Goal: Task Accomplishment & Management: Manage account settings

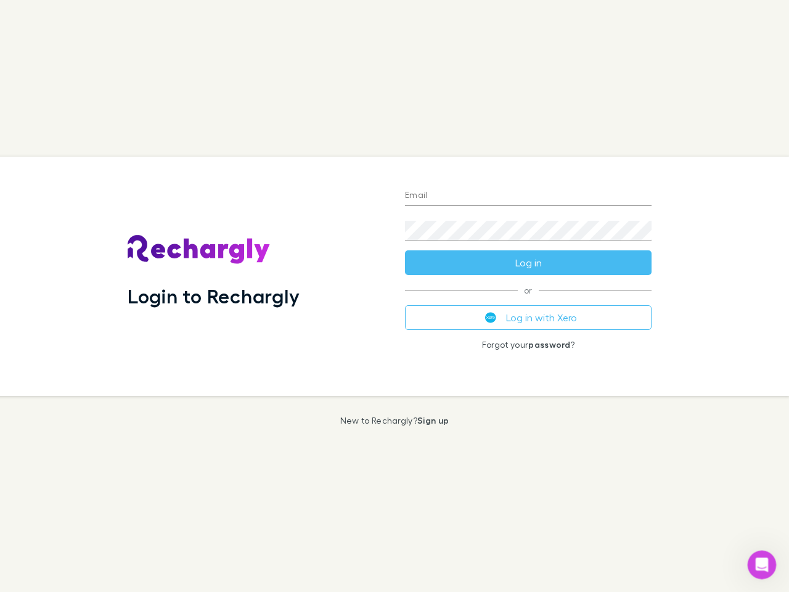
click at [395, 296] on div "Login to Rechargly" at bounding box center [256, 276] width 277 height 239
click at [528, 196] on input "Email" at bounding box center [528, 196] width 247 height 20
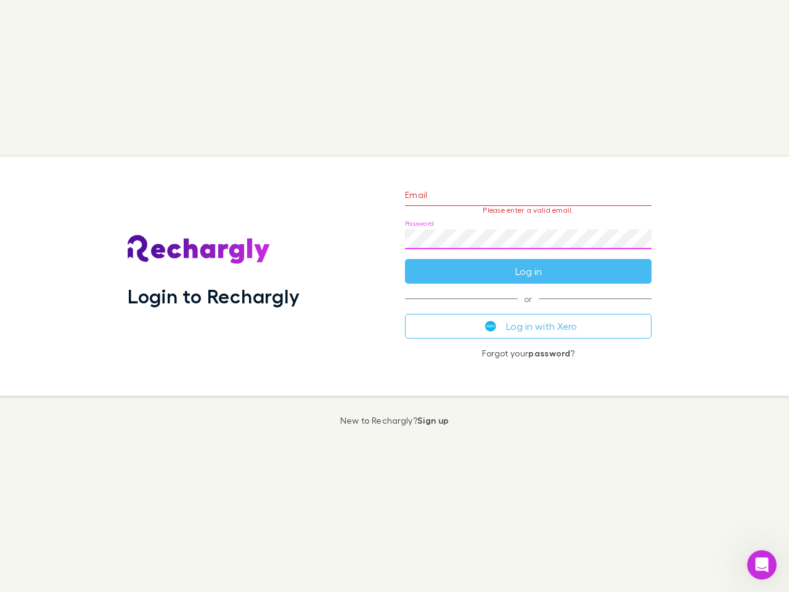
click at [528, 263] on form "Email Please enter a valid email. Password Log in" at bounding box center [528, 229] width 247 height 107
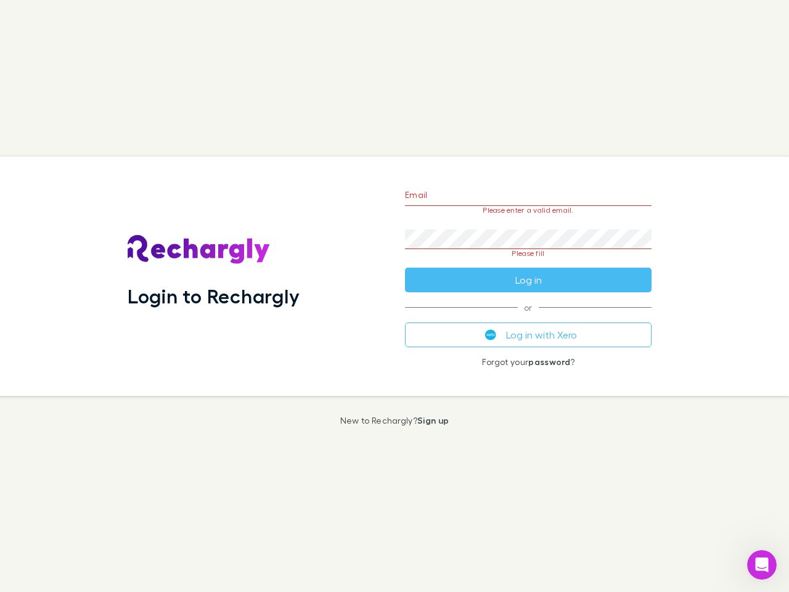
click at [528, 317] on div "Email Please enter a valid email. Password Please fill Log in or Log in with Xe…" at bounding box center [528, 276] width 266 height 239
click at [762, 565] on icon "Open Intercom Messenger" at bounding box center [762, 565] width 20 height 20
